Goal: Ask a question

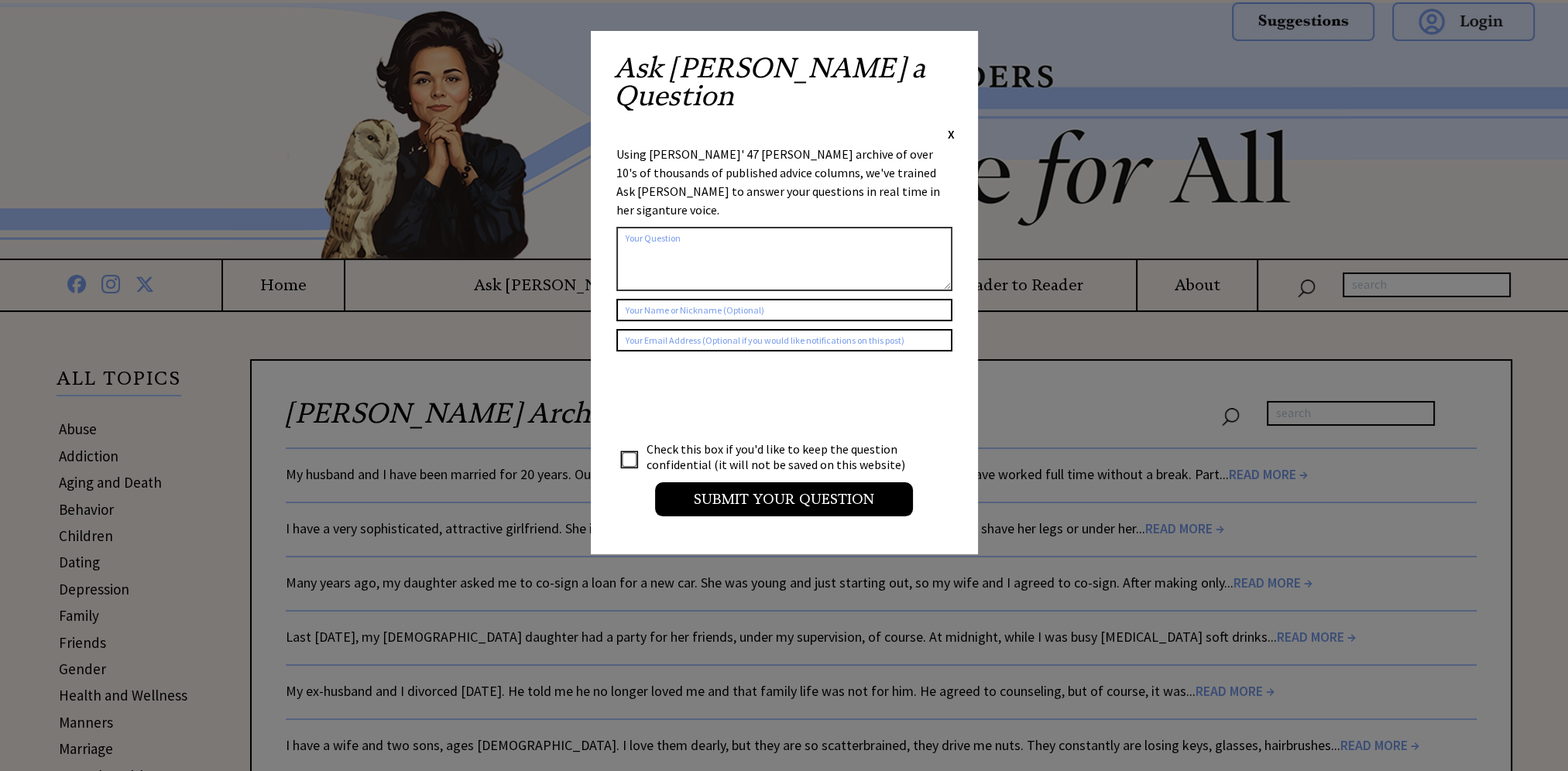
click at [744, 227] on textarea at bounding box center [784, 259] width 336 height 65
type textarea "[PERSON_NAME] once Published a Soap opera prayer can you find it?"
click at [722, 299] on input "text" at bounding box center [784, 310] width 336 height 23
type input "[PERSON_NAME]"
click at [662, 329] on input "text" at bounding box center [784, 340] width 336 height 23
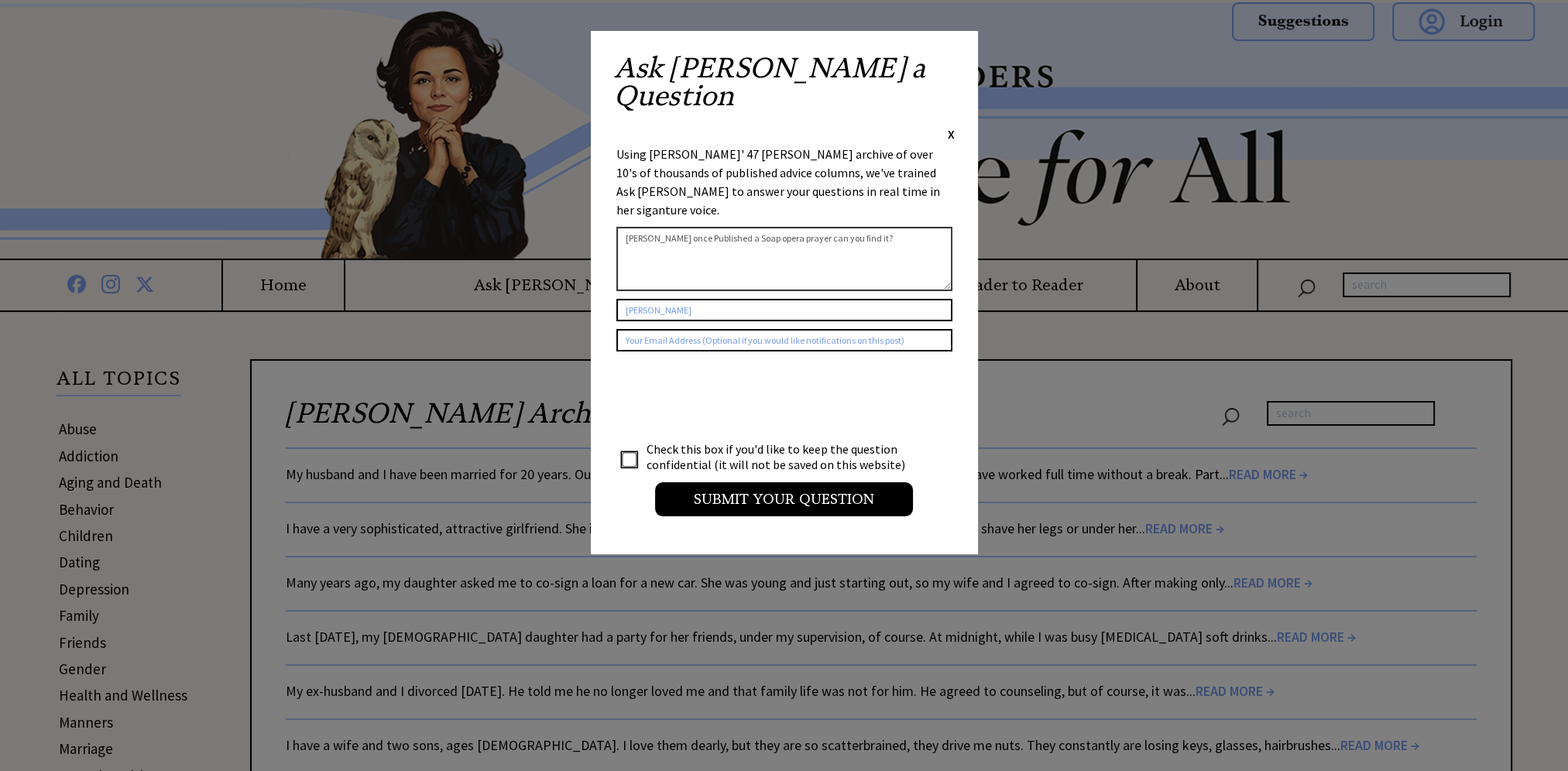
type input "[EMAIL_ADDRESS][DOMAIN_NAME]"
click at [920, 227] on textarea "[PERSON_NAME] once Published a Soap opera prayer can you find it?" at bounding box center [784, 259] width 336 height 65
paste textarea "It was an actual prayer, but it included the names of all the soap operas at th…"
click at [670, 227] on textarea "[PERSON_NAME] once Published a Soap opera prayer can you find it? It was an act…" at bounding box center [784, 259] width 336 height 65
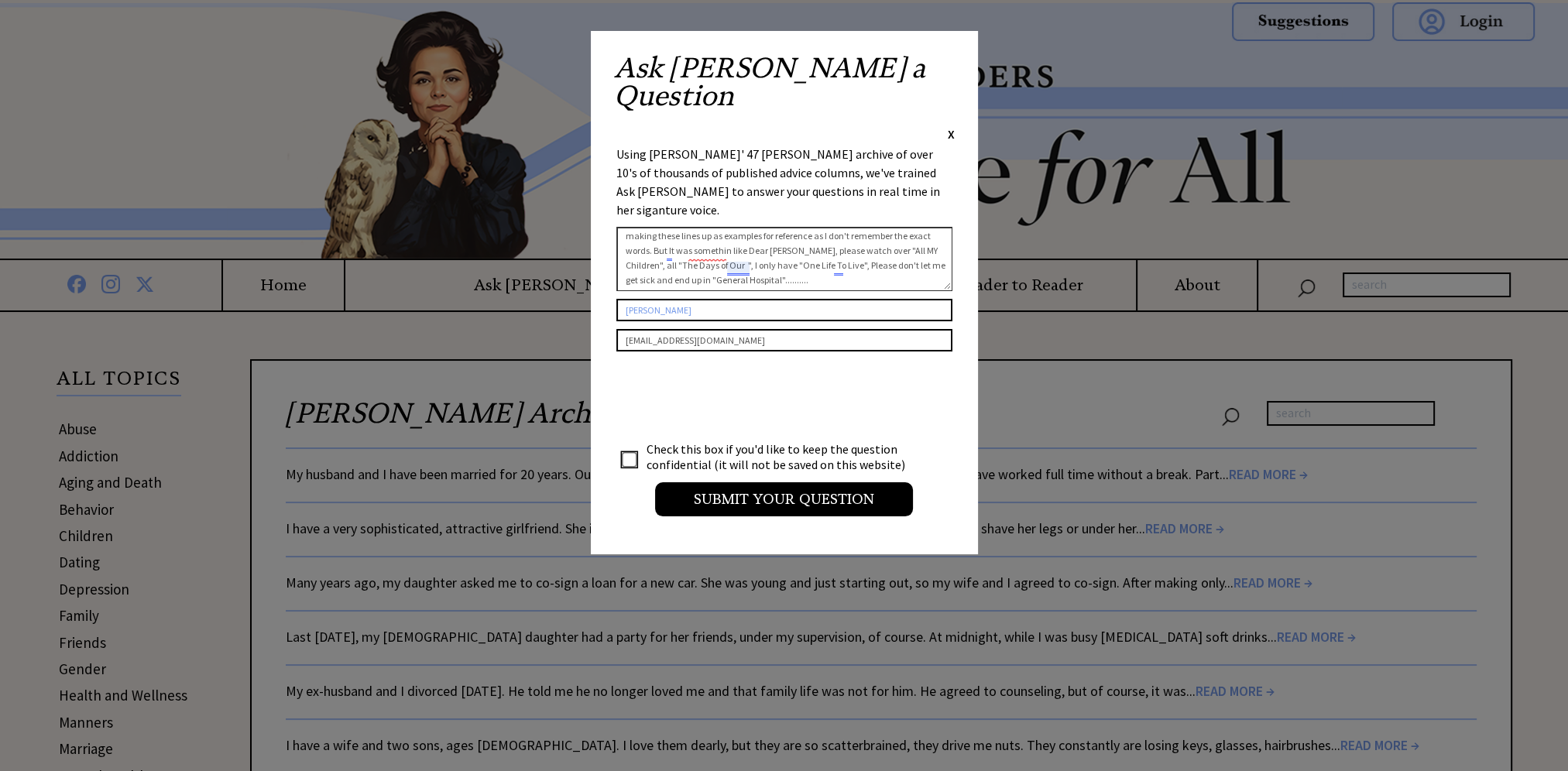
drag, startPoint x: 655, startPoint y: 194, endPoint x: 701, endPoint y: 197, distance: 46.1
click at [701, 227] on textarea "[PERSON_NAME] once Published a Soap opera prayer can you find it? It was an act…" at bounding box center [784, 259] width 336 height 65
click at [712, 227] on textarea "[PERSON_NAME] once Published a Soap opera prayer can you find it? It was an act…" at bounding box center [784, 259] width 336 height 65
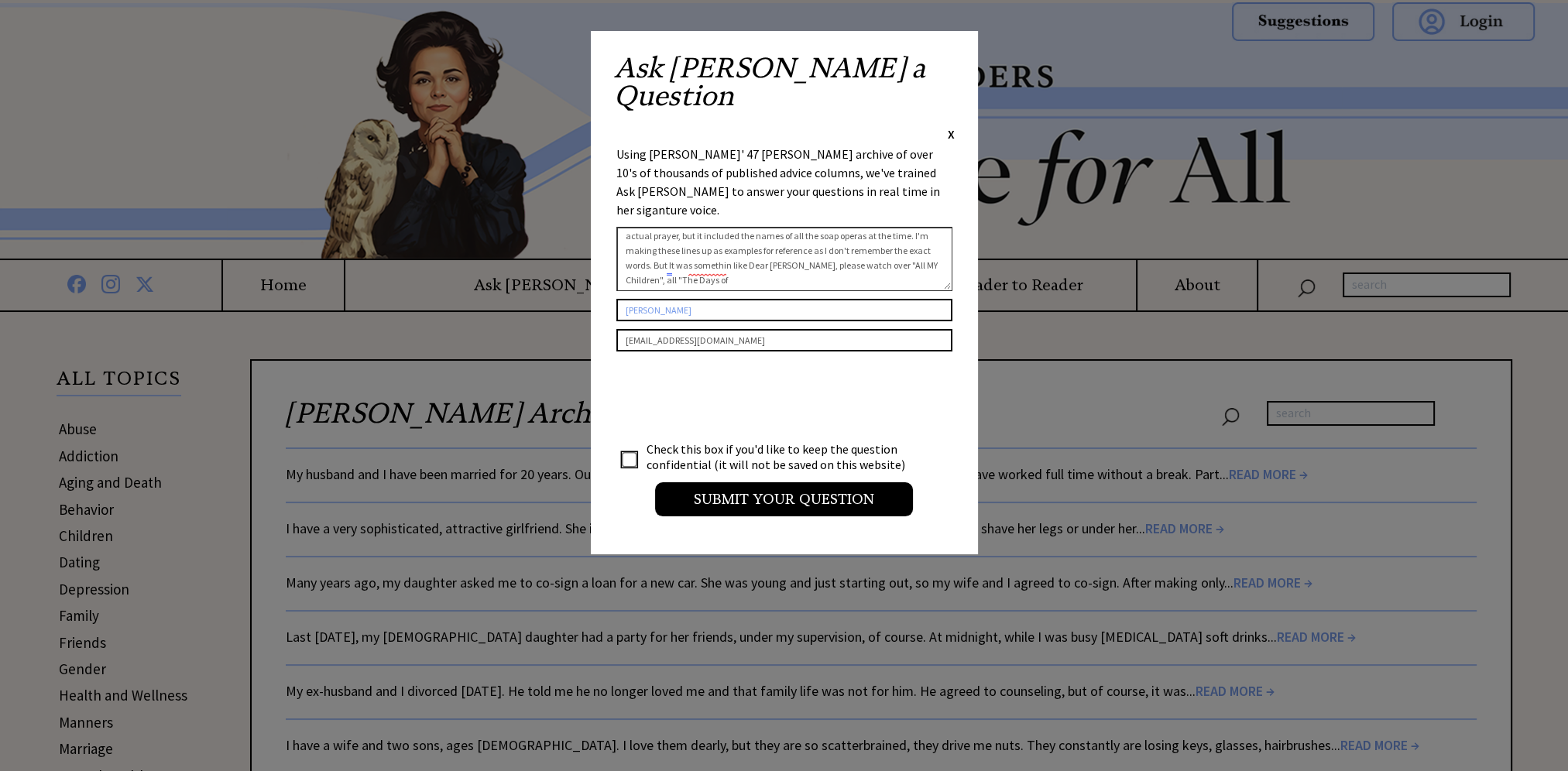
click at [702, 227] on textarea "[PERSON_NAME] once Published a Soap opera prayer can you find it? It was an act…" at bounding box center [784, 259] width 336 height 65
drag, startPoint x: 882, startPoint y: 192, endPoint x: 691, endPoint y: 190, distance: 191.0
click at [686, 227] on textarea "[PERSON_NAME] once Published a Soap opera prayer can you find it? It was an act…" at bounding box center [784, 259] width 336 height 65
click at [752, 227] on textarea "[PERSON_NAME] once Published a Soap opera prayer can you find it? It was an act…" at bounding box center [784, 259] width 336 height 65
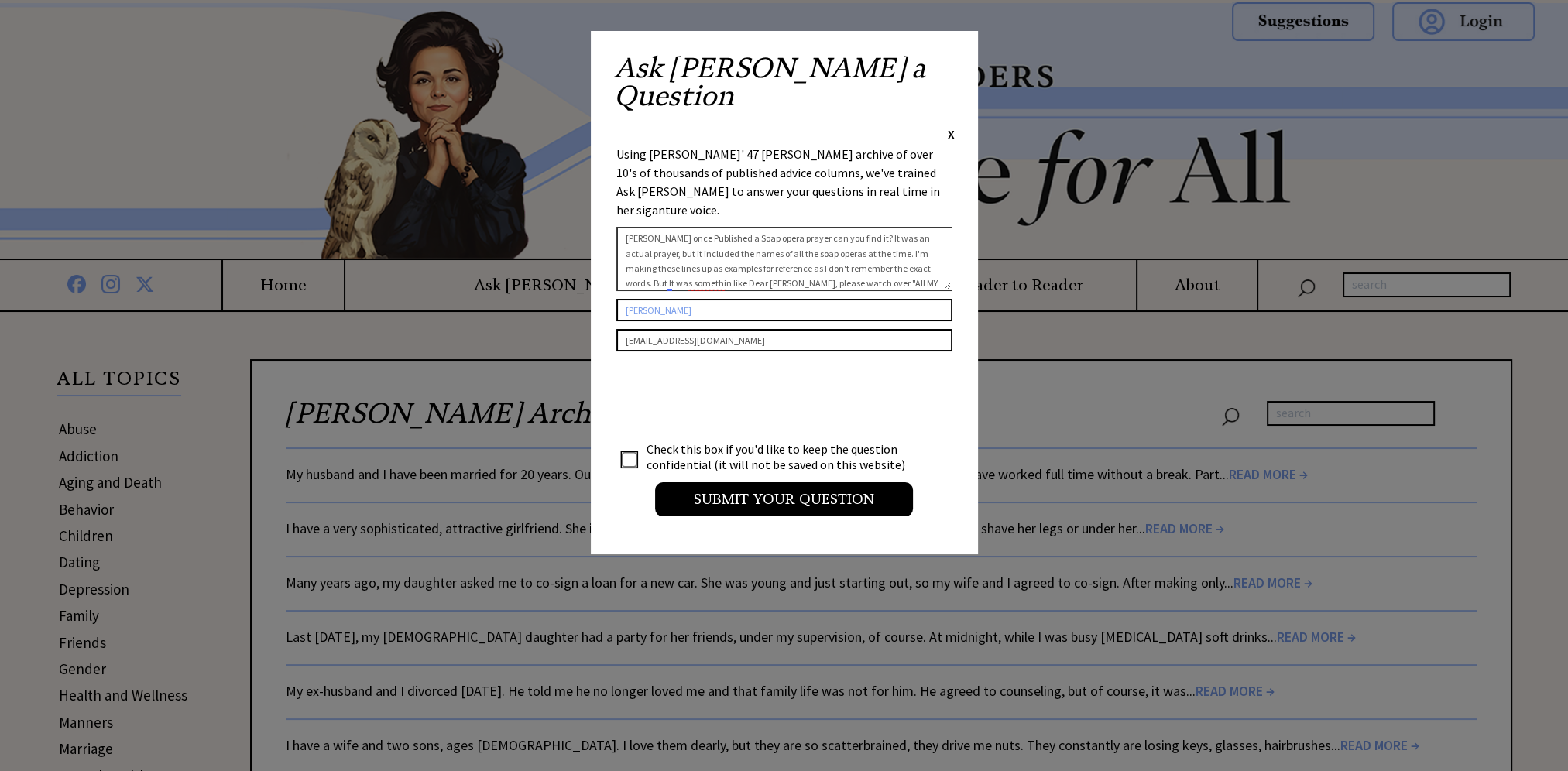
drag, startPoint x: 882, startPoint y: 191, endPoint x: 934, endPoint y: 194, distance: 52.1
click at [934, 227] on textarea "[PERSON_NAME] once Published a Soap opera prayer can you find it? It was an act…" at bounding box center [784, 259] width 336 height 65
click at [890, 227] on textarea "[PERSON_NAME] once Published a Soap opera prayer can you find it? It was an act…" at bounding box center [784, 259] width 336 height 65
click at [866, 227] on textarea "[PERSON_NAME] once Published a Soap opera prayer can you find it? It was an act…" at bounding box center [784, 259] width 336 height 65
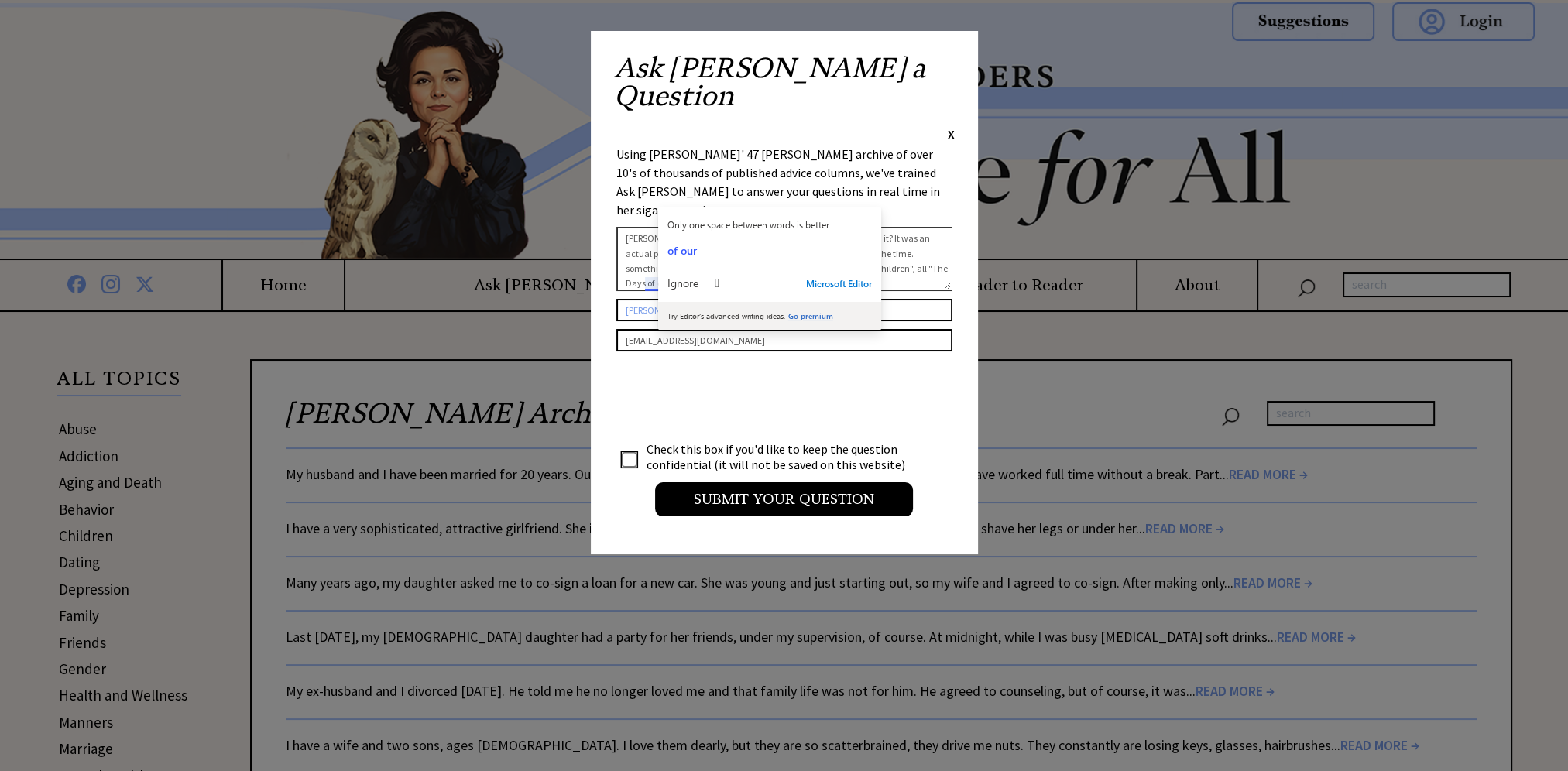
click at [866, 227] on textarea "[PERSON_NAME] once Published a Soap opera prayer can you find it? It was an act…" at bounding box center [784, 259] width 336 height 65
click at [685, 278] on span "Ignore" at bounding box center [682, 283] width 31 height 11
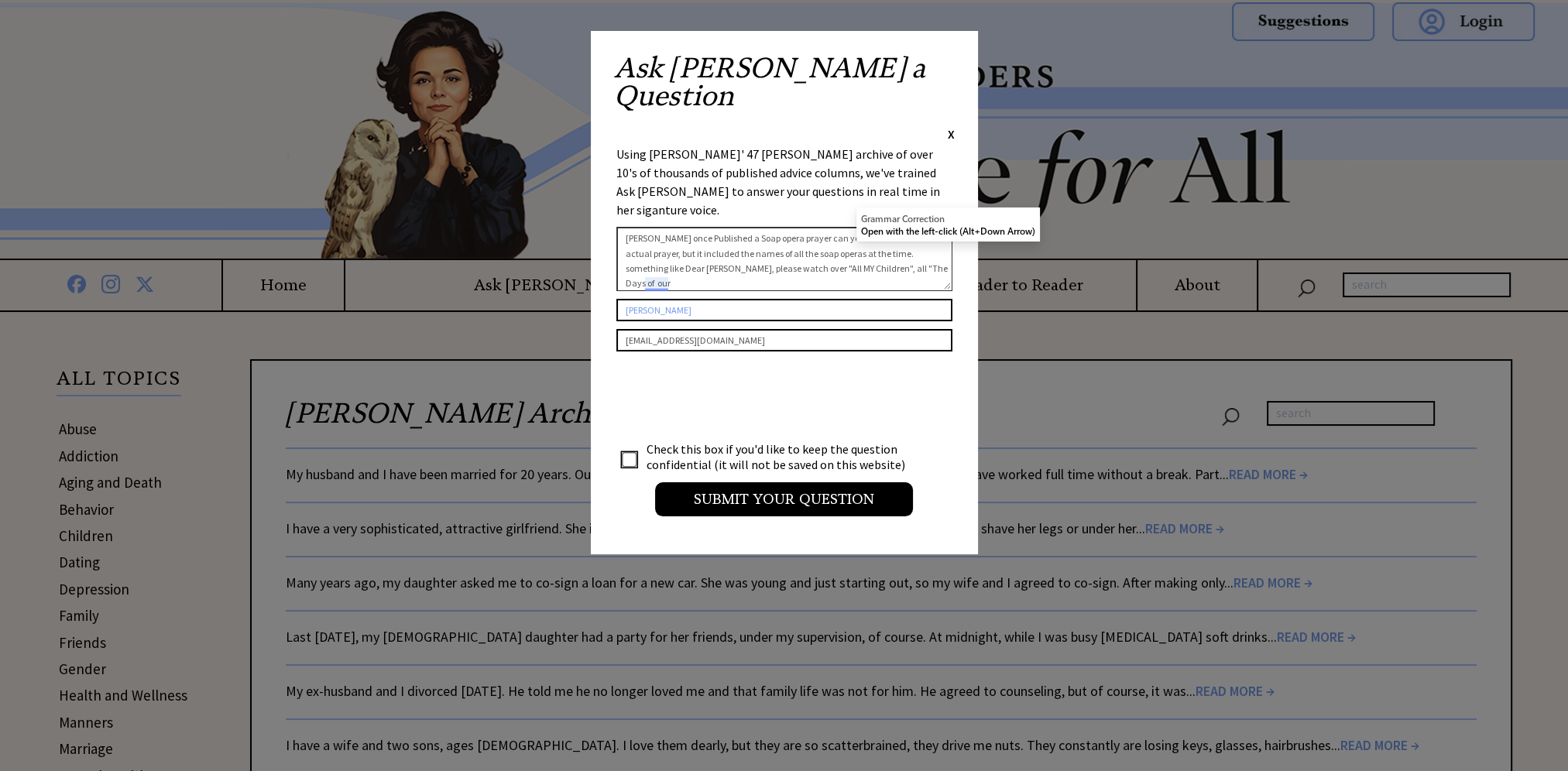
click at [910, 227] on textarea "[PERSON_NAME] once Published a Soap opera prayer can you find it? It was an act…" at bounding box center [784, 259] width 336 height 65
click at [874, 227] on textarea "[PERSON_NAME] once Published a Soap opera prayer can you find it? It was an act…" at bounding box center [784, 259] width 336 height 65
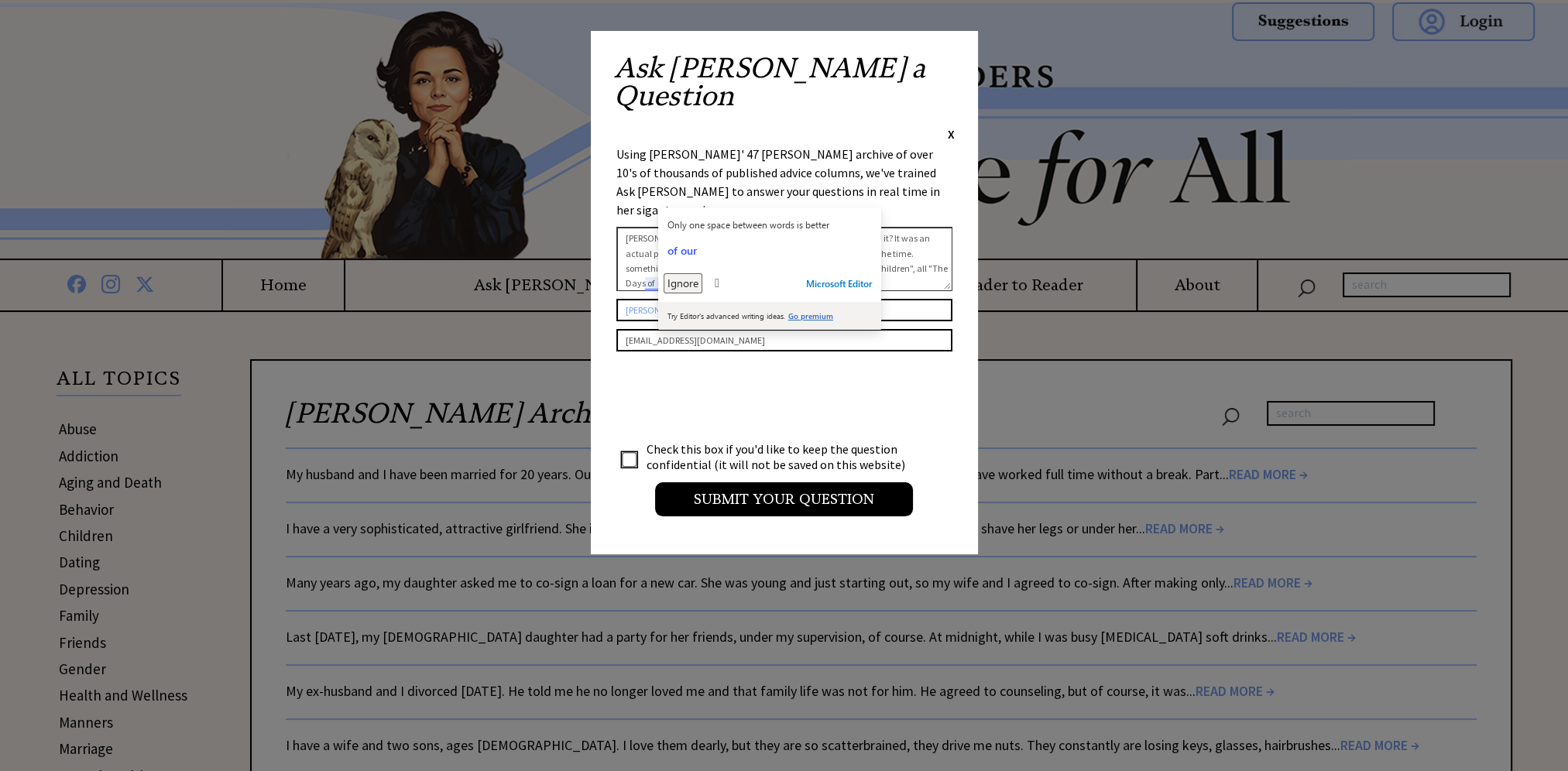
click at [696, 284] on span "Ignore" at bounding box center [682, 283] width 31 height 11
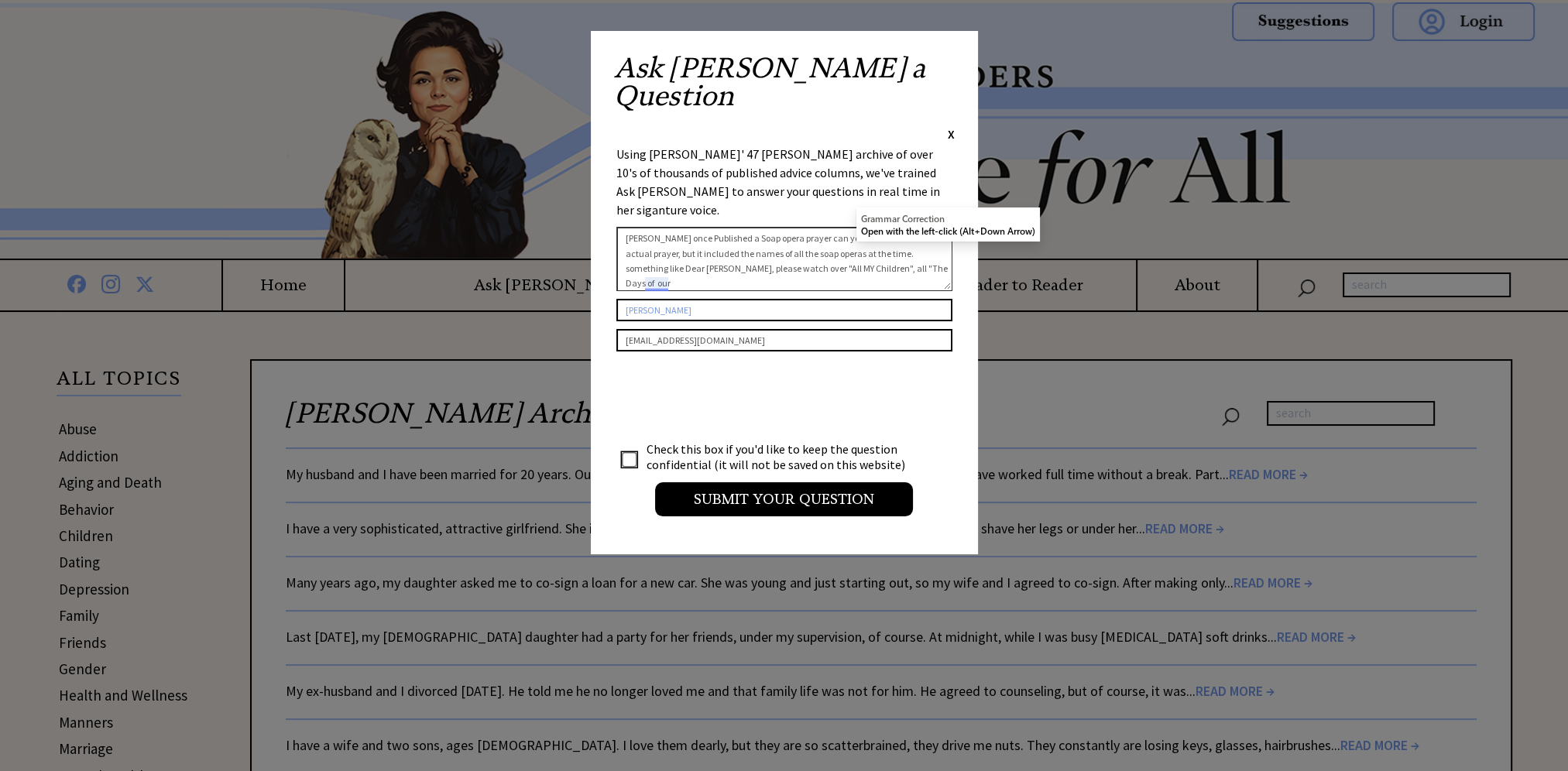
click at [915, 227] on textarea "[PERSON_NAME] once Published a Soap opera prayer can you find it? It was an act…" at bounding box center [784, 259] width 336 height 65
drag, startPoint x: 878, startPoint y: 172, endPoint x: 886, endPoint y: 172, distance: 8.0
click at [886, 227] on textarea "[PERSON_NAME] once Published a Soap opera prayer can you find it? It was an act…" at bounding box center [784, 259] width 336 height 65
click at [878, 227] on textarea "[PERSON_NAME] once Published a Soap opera prayer can you find it? It was an act…" at bounding box center [784, 259] width 336 height 65
drag, startPoint x: 878, startPoint y: 175, endPoint x: 920, endPoint y: 208, distance: 53.4
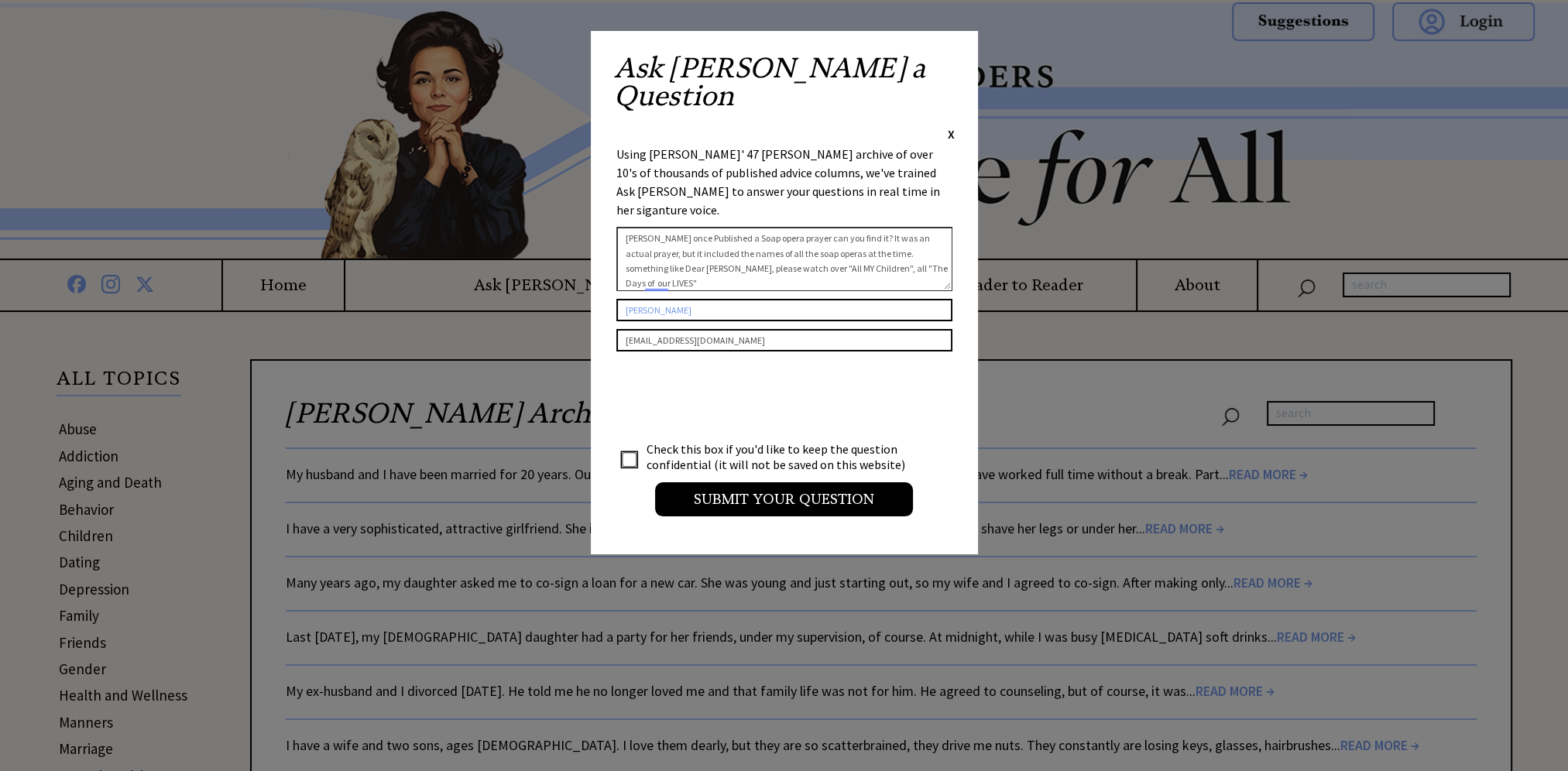
click at [920, 227] on textarea "[PERSON_NAME] once Published a Soap opera prayer can you find it? It was an act…" at bounding box center [784, 259] width 336 height 65
paste textarea "I'm making these lines up as examples for reference as I don't remember the exa…"
click at [687, 227] on textarea "[PERSON_NAME] once Published a Soap opera prayer can you find it? It was an act…" at bounding box center [784, 259] width 336 height 65
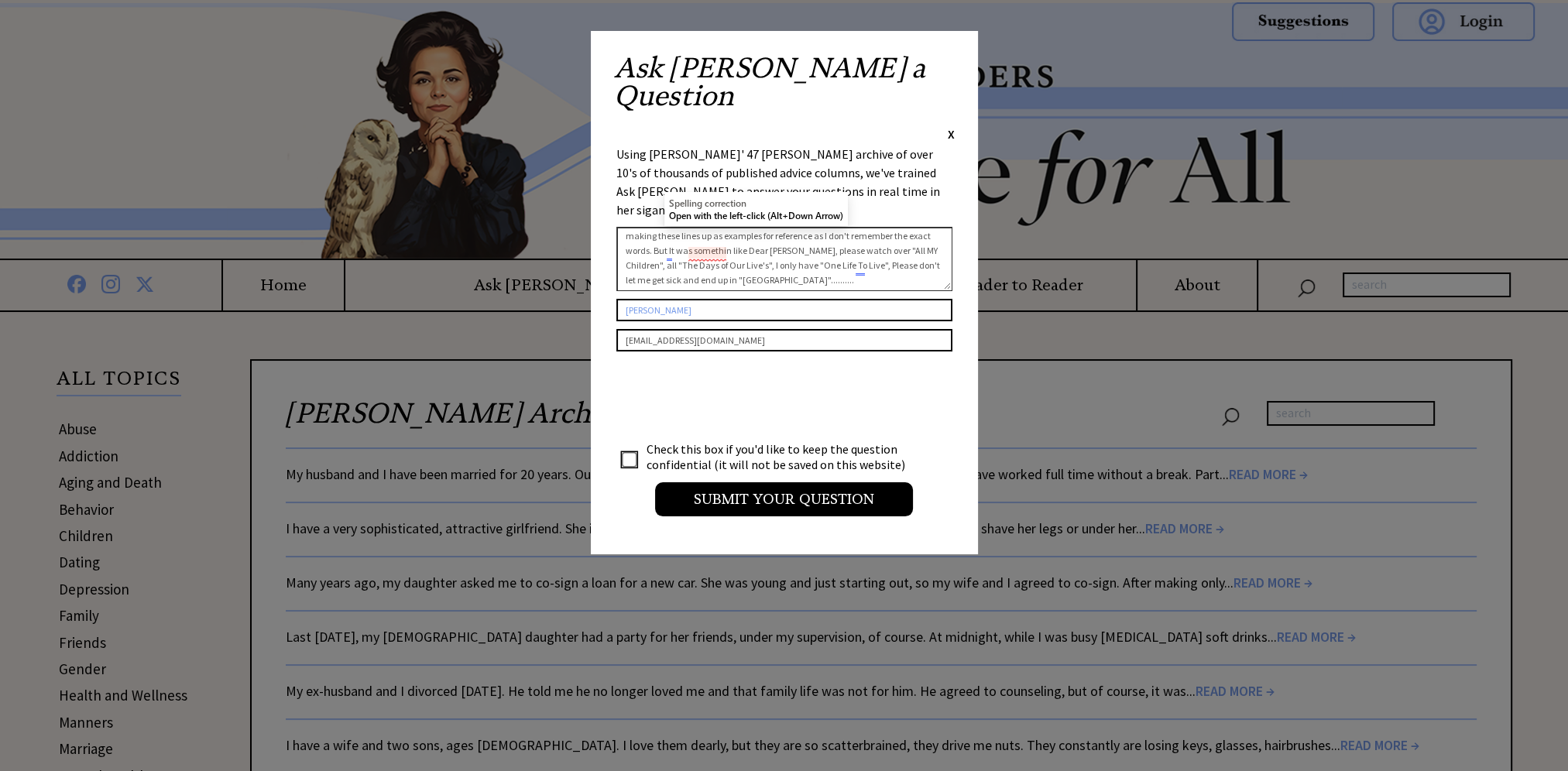
click at [674, 227] on textarea "[PERSON_NAME] once Published a Soap opera prayer can you find it? It was an act…" at bounding box center [784, 259] width 336 height 65
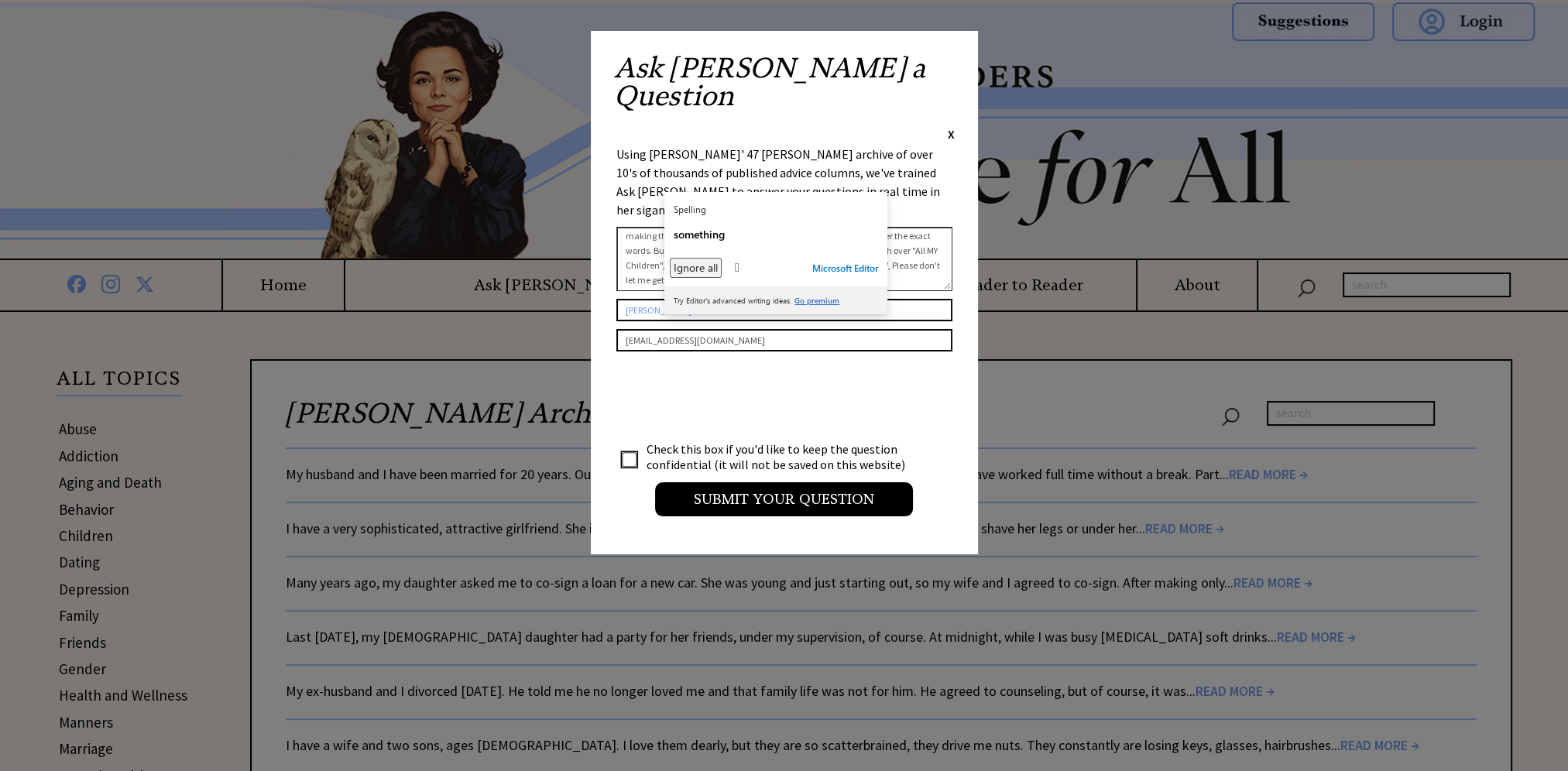
click at [697, 264] on span "Ignore all" at bounding box center [696, 268] width 44 height 11
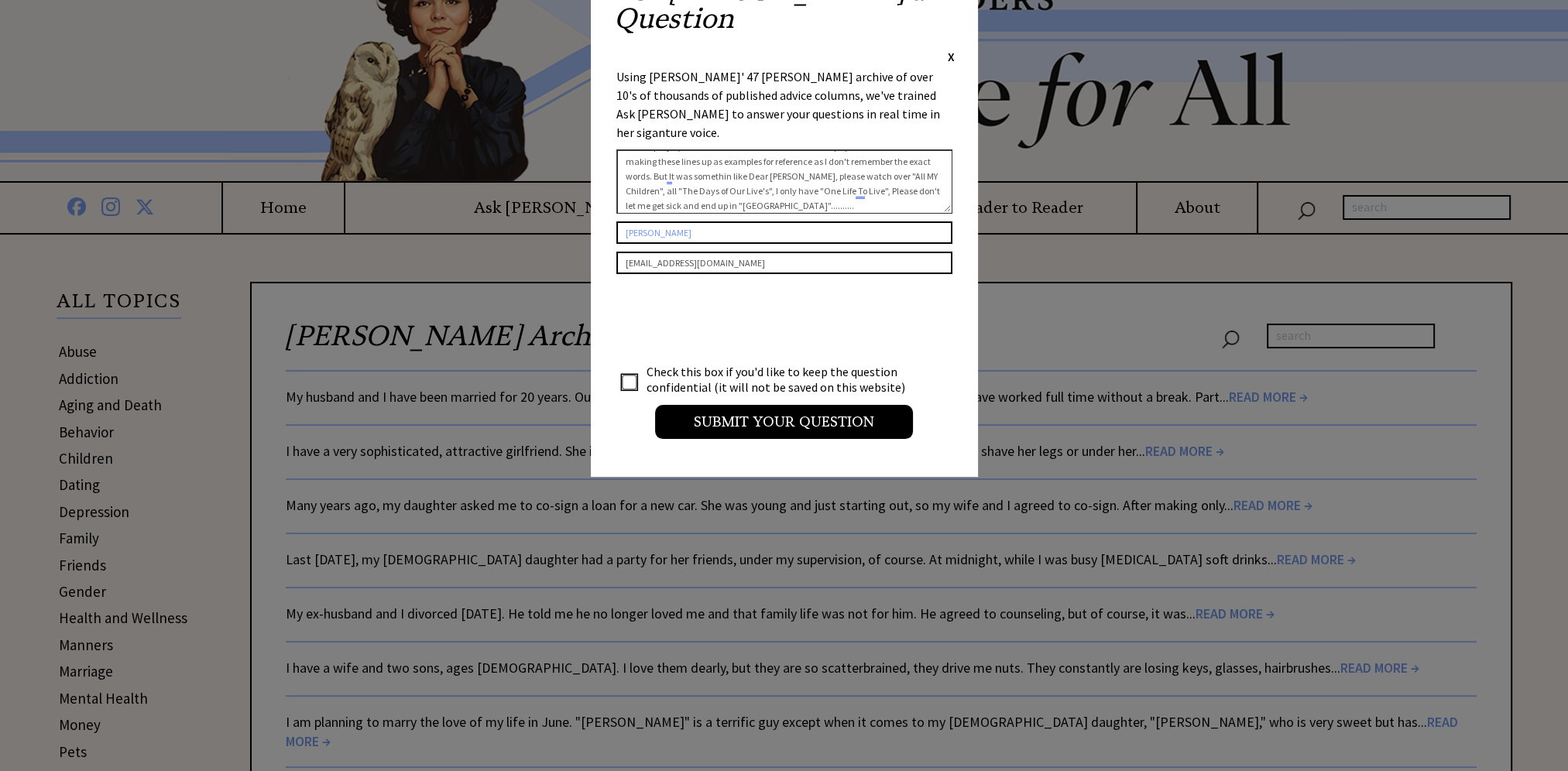
scroll to position [44, 0]
click at [701, 149] on textarea "[PERSON_NAME] once Published a Soap opera prayer can you find it? It was an act…" at bounding box center [784, 182] width 336 height 65
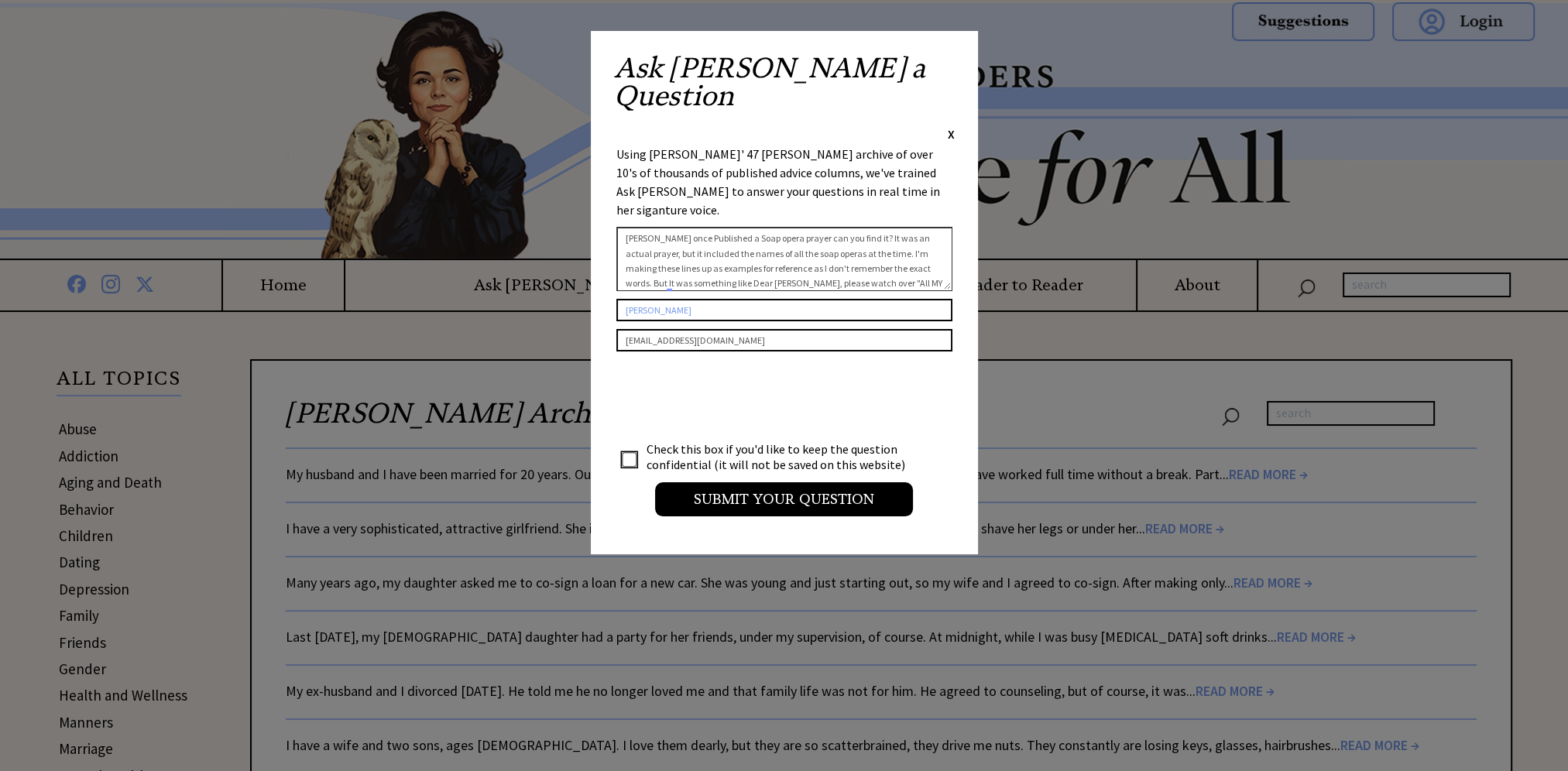
scroll to position [0, 0]
click at [927, 227] on textarea "[PERSON_NAME] once Published a Soap opera prayer can you find it? It was an act…" at bounding box center [784, 259] width 336 height 65
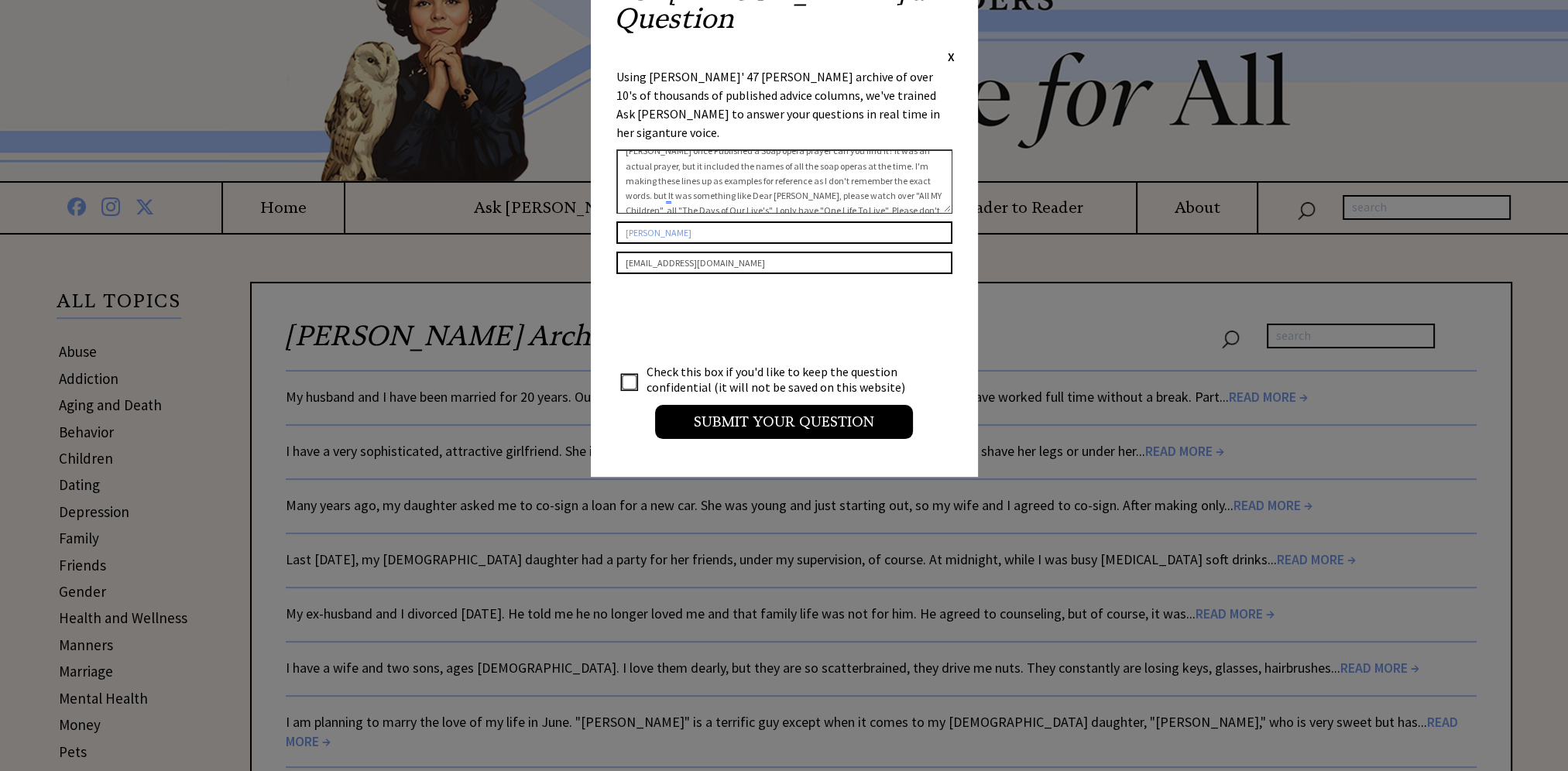
type textarea "[PERSON_NAME] once Published a Soap opera prayer can you find it? It was an act…"
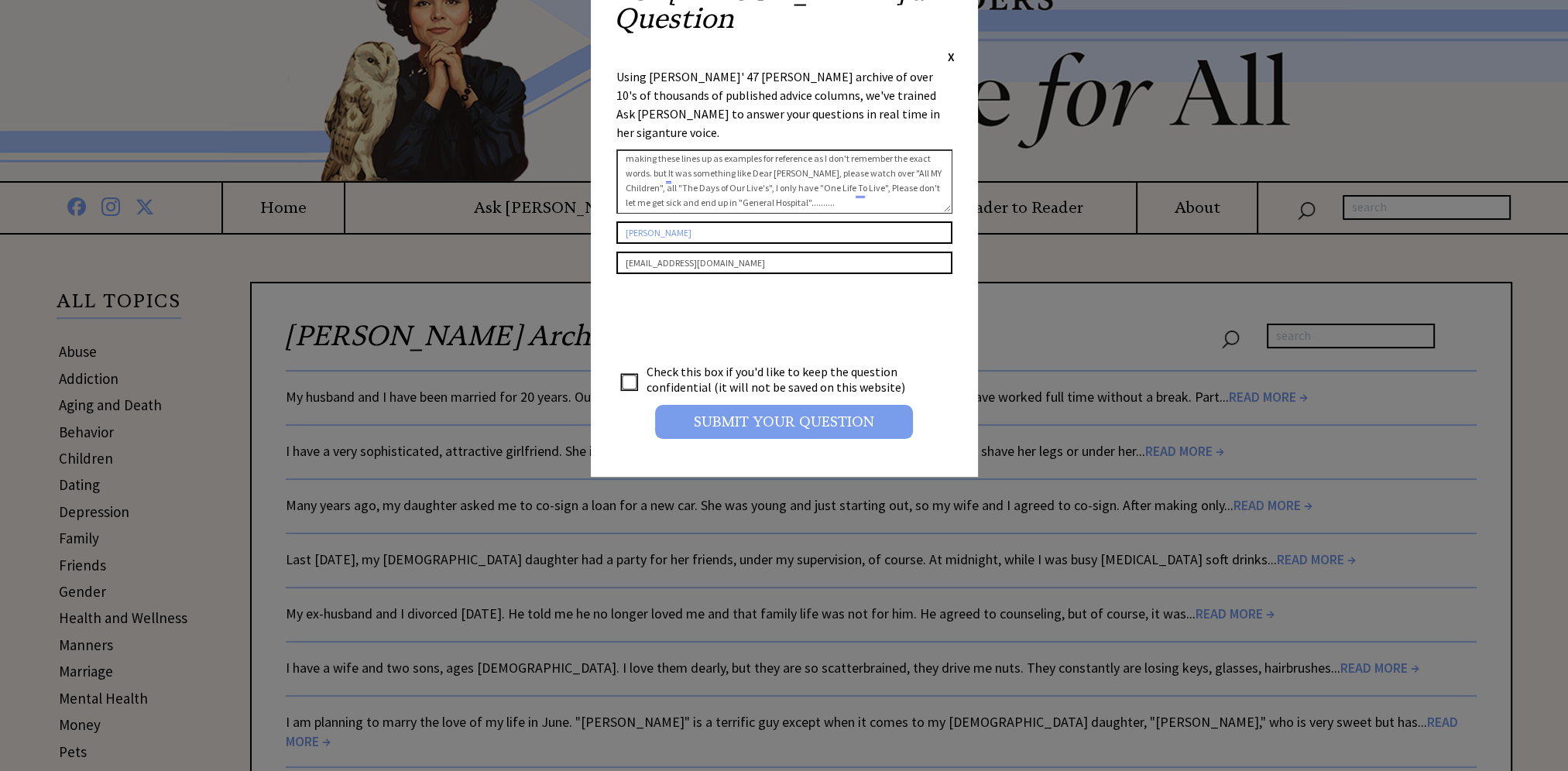
click at [840, 405] on input "Submit your Question" at bounding box center [784, 422] width 258 height 34
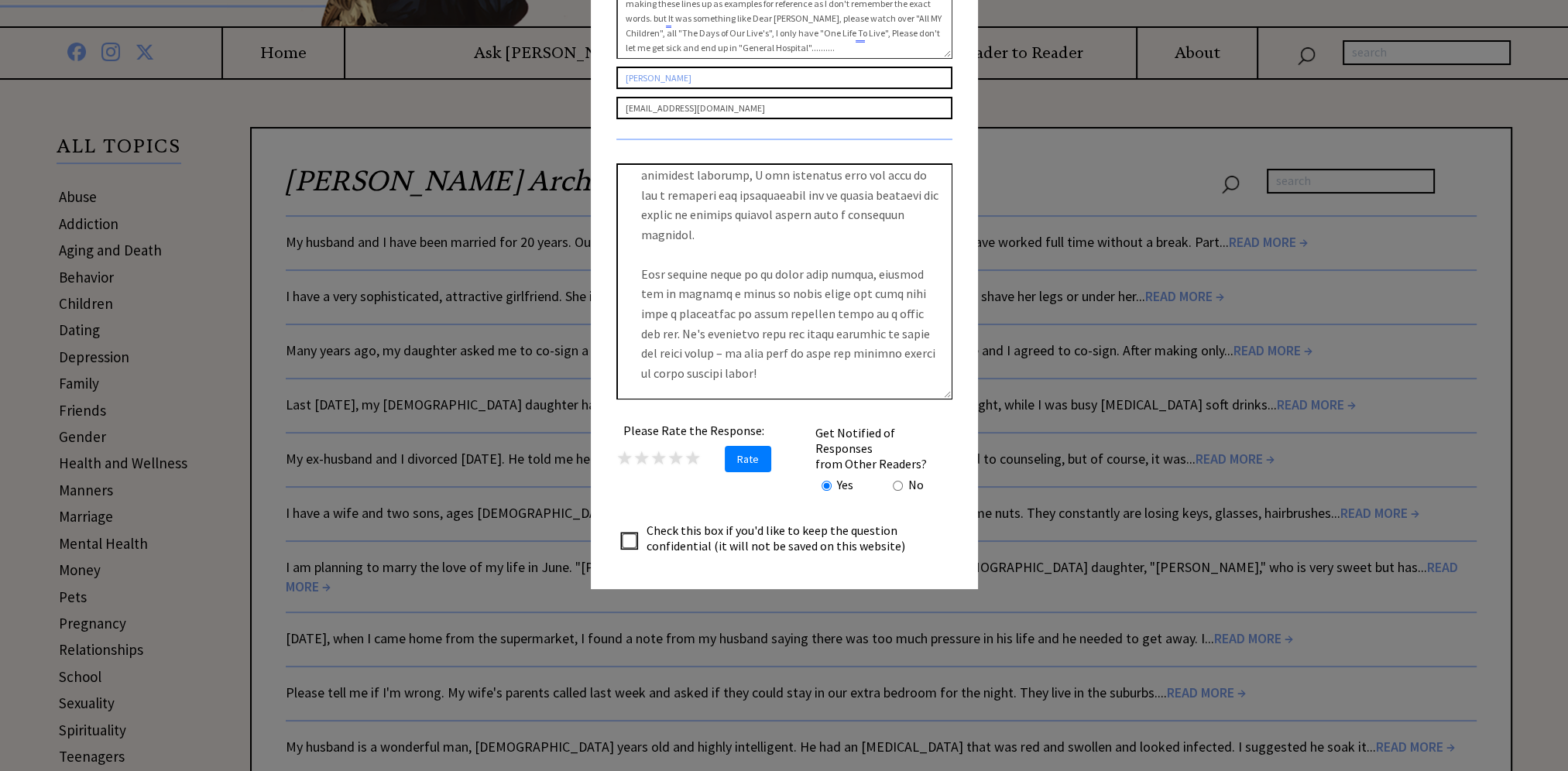
scroll to position [155, 0]
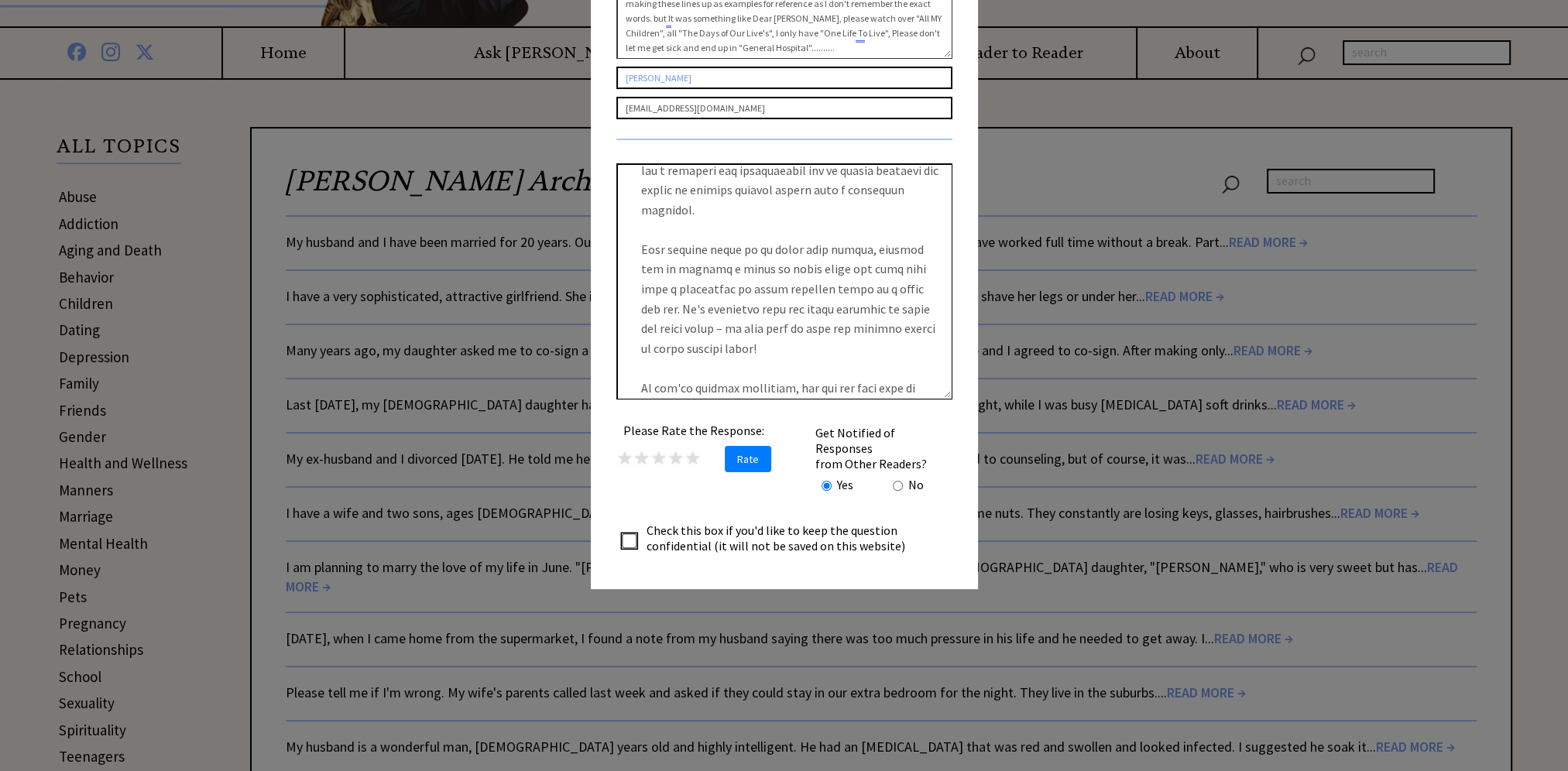
drag, startPoint x: 641, startPoint y: 120, endPoint x: 861, endPoint y: 308, distance: 289.4
click at [861, 308] on textarea at bounding box center [784, 282] width 336 height 236
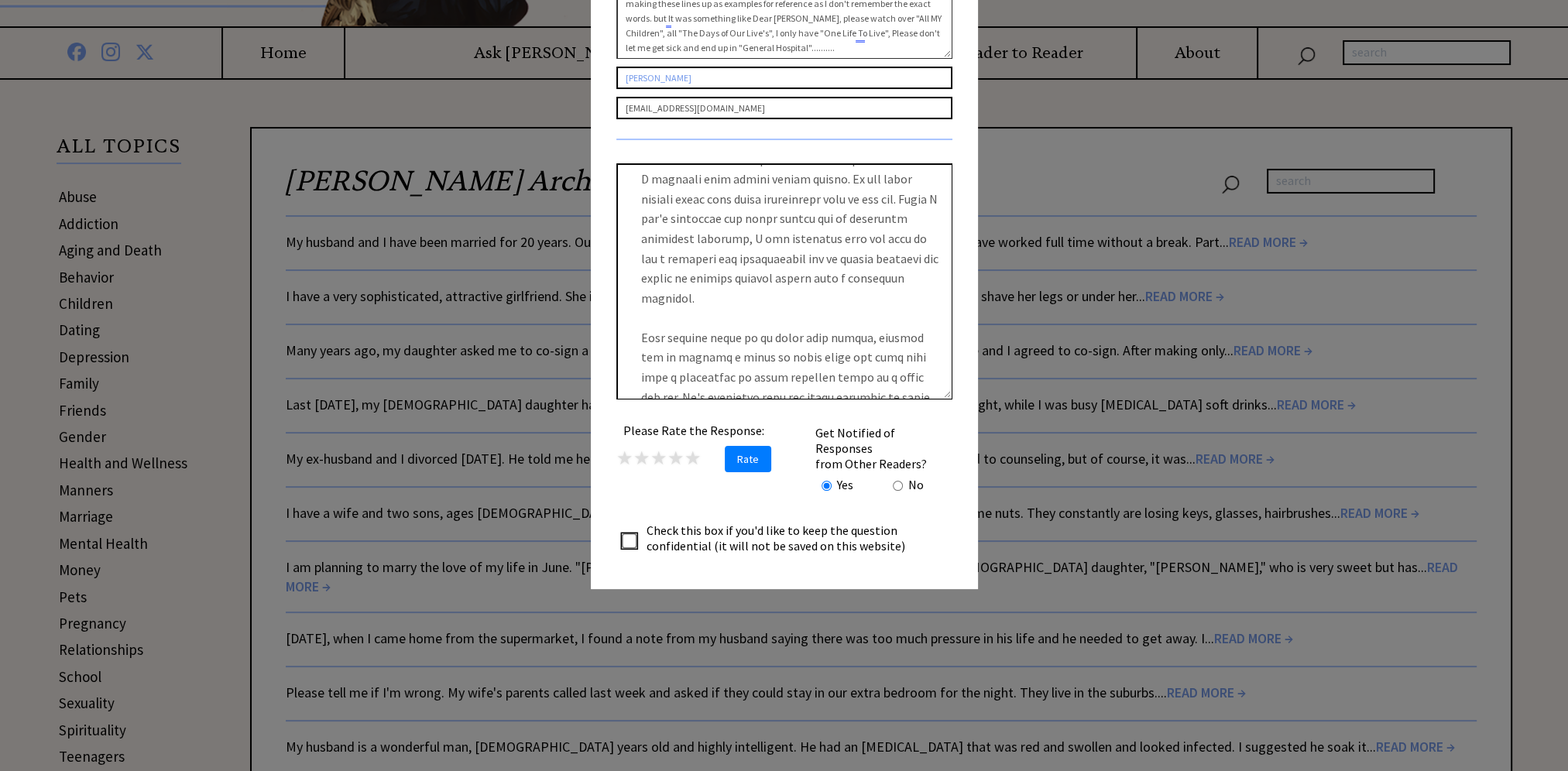
scroll to position [0, 0]
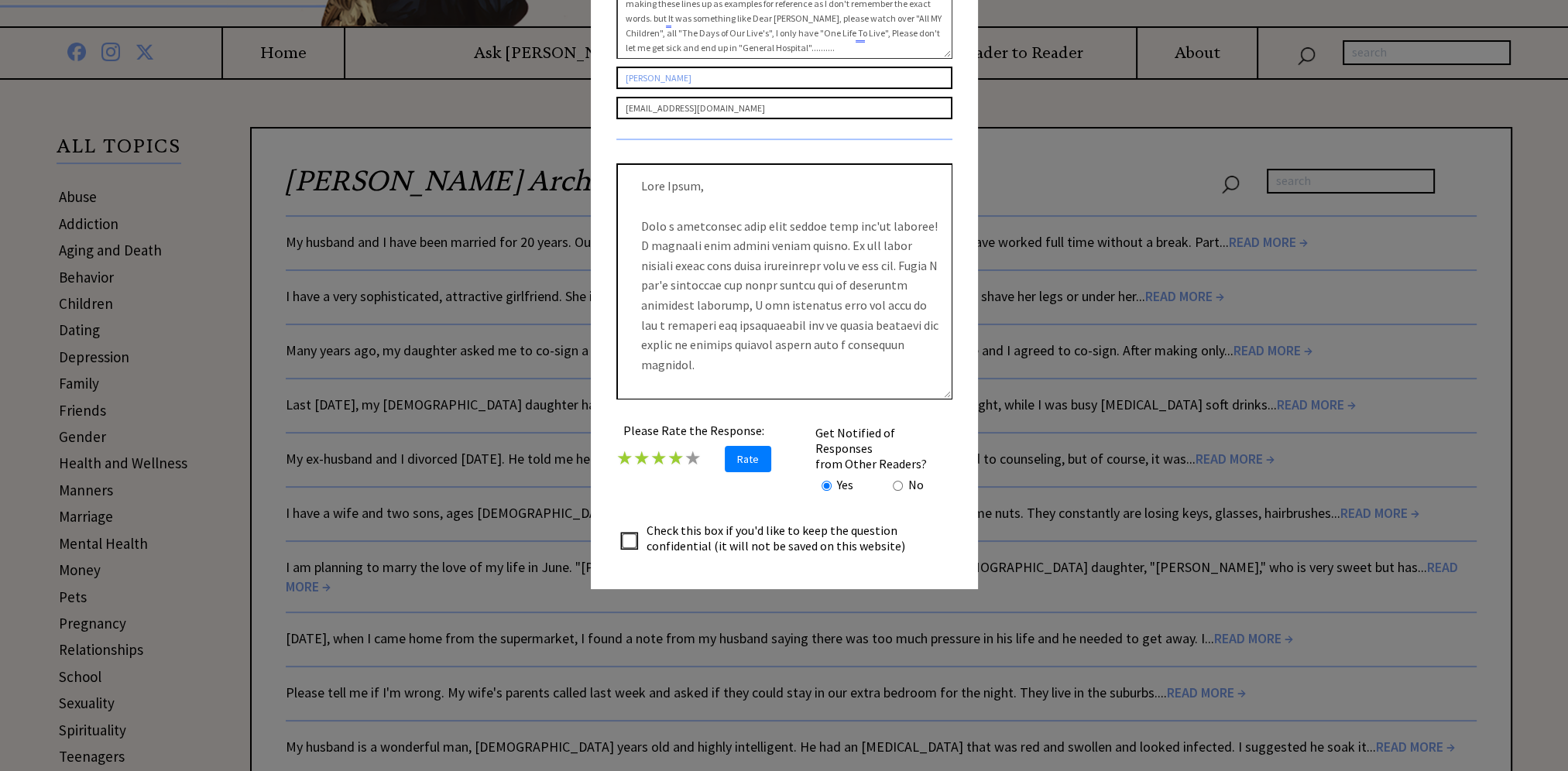
click at [668, 446] on span "★" at bounding box center [676, 458] width 17 height 24
click at [731, 446] on span "Rate" at bounding box center [748, 459] width 46 height 26
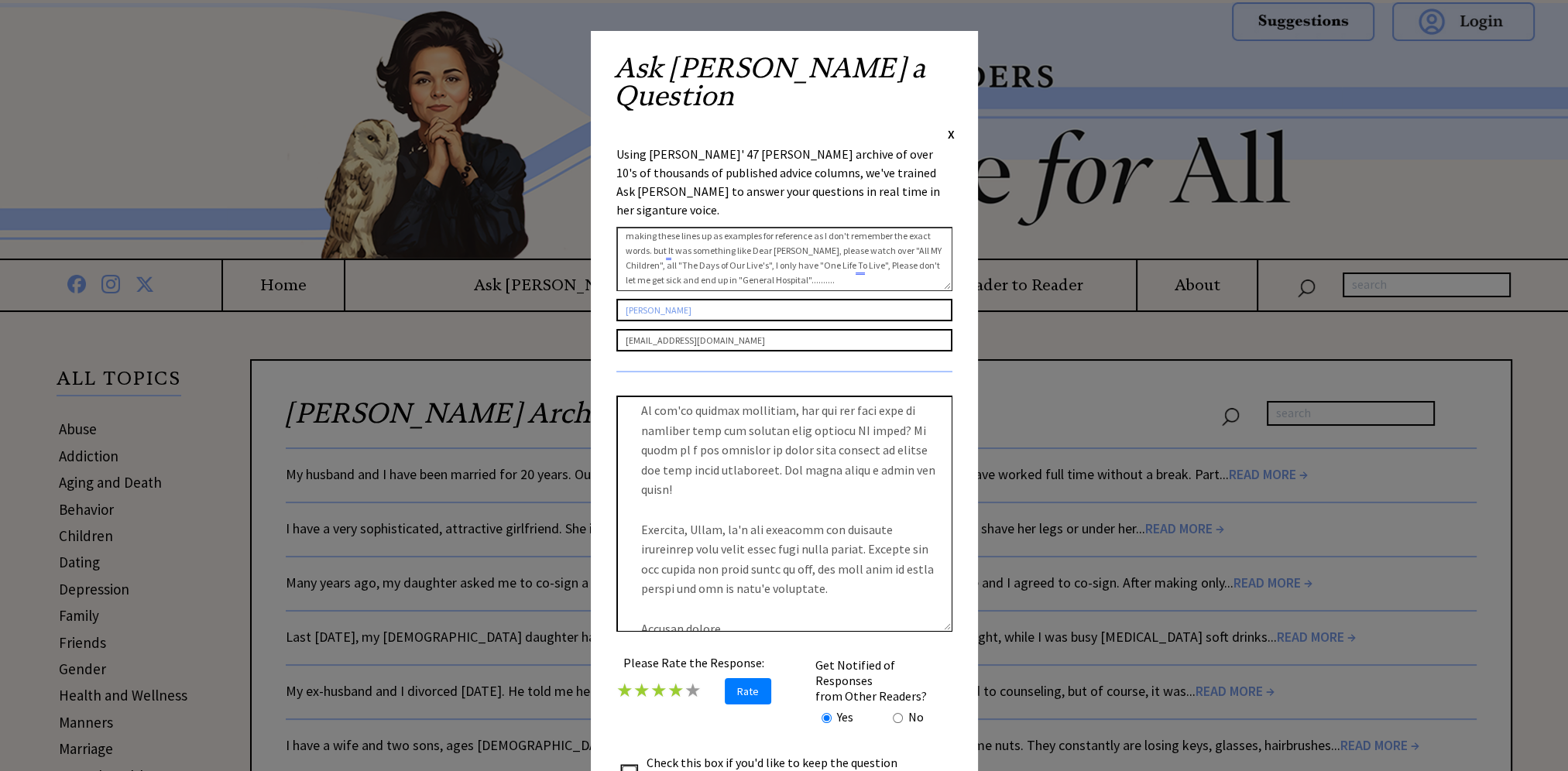
scroll to position [515, 0]
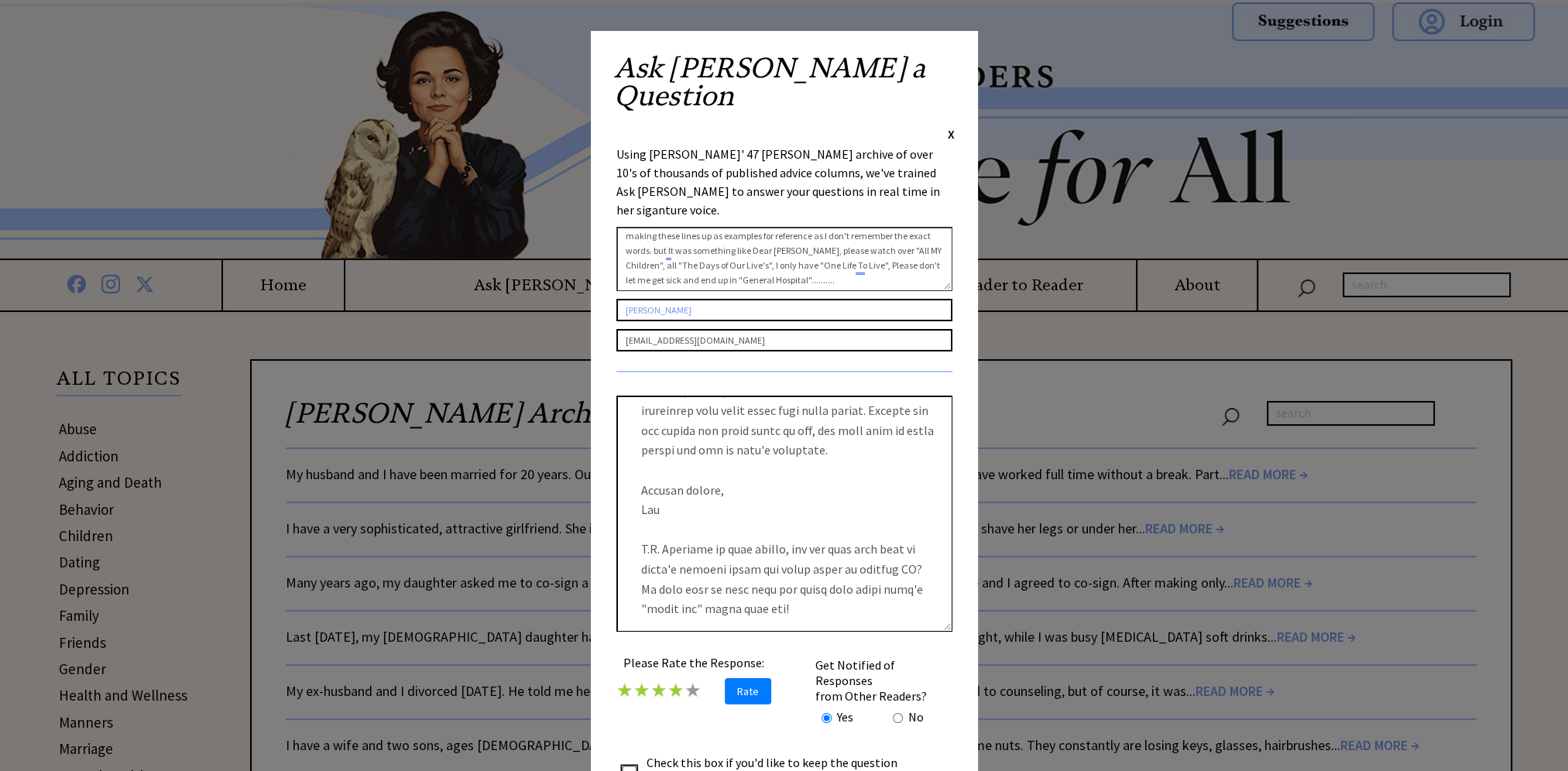
click at [952, 126] on span "X" at bounding box center [951, 134] width 7 height 16
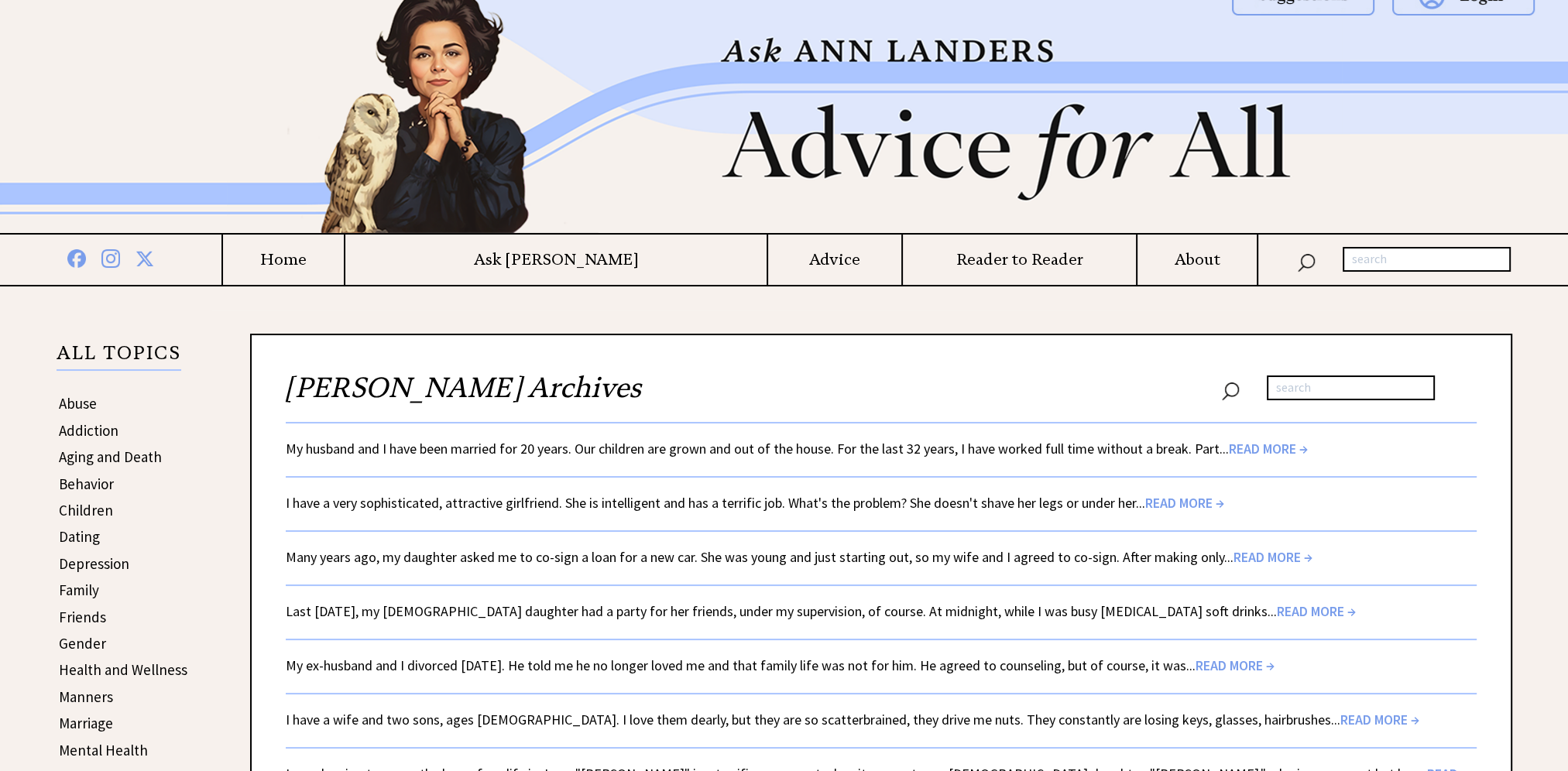
scroll to position [0, 0]
